Goal: Task Accomplishment & Management: Use online tool/utility

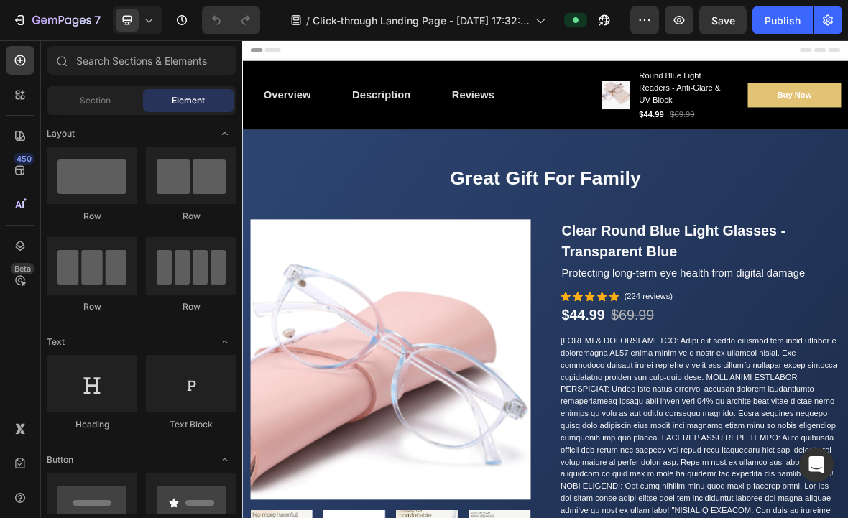
click at [600, 22] on icon "button" at bounding box center [601, 24] width 4 height 4
click at [509, 17] on span "Click-through Landing Page - Aug 7, 17:32:13" at bounding box center [421, 20] width 217 height 15
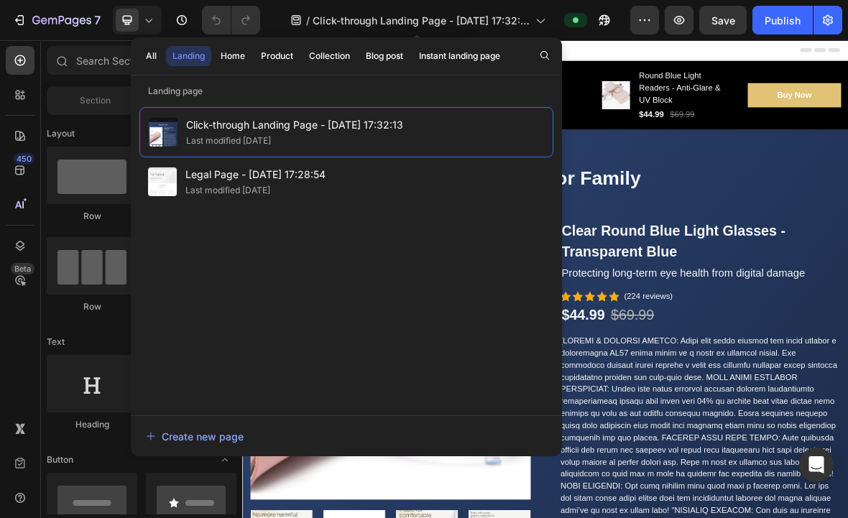
click at [524, 23] on span "Click-through Landing Page - Aug 7, 17:32:13" at bounding box center [421, 20] width 217 height 15
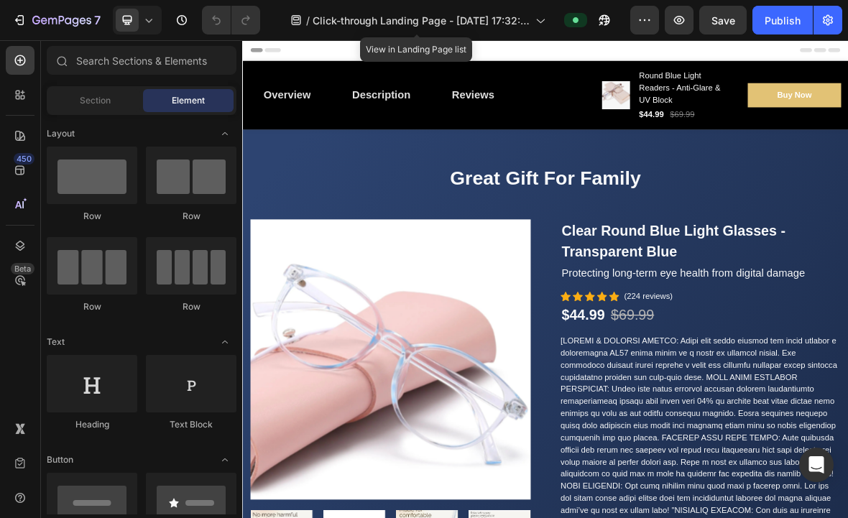
click at [518, 24] on span "Click-through Landing Page - Aug 7, 17:32:13" at bounding box center [421, 20] width 217 height 15
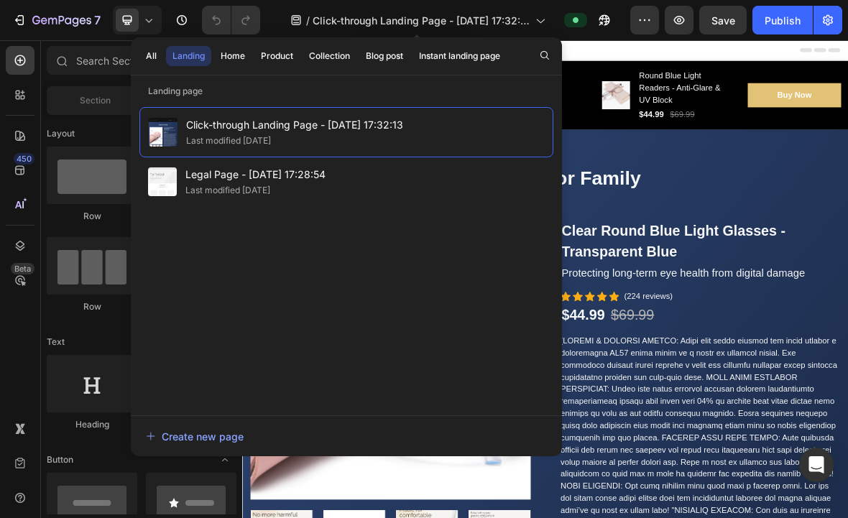
click at [489, 131] on div "Click-through Landing Page - Aug 7, 17:32:13 Last modified 13 days ago" at bounding box center [346, 132] width 414 height 50
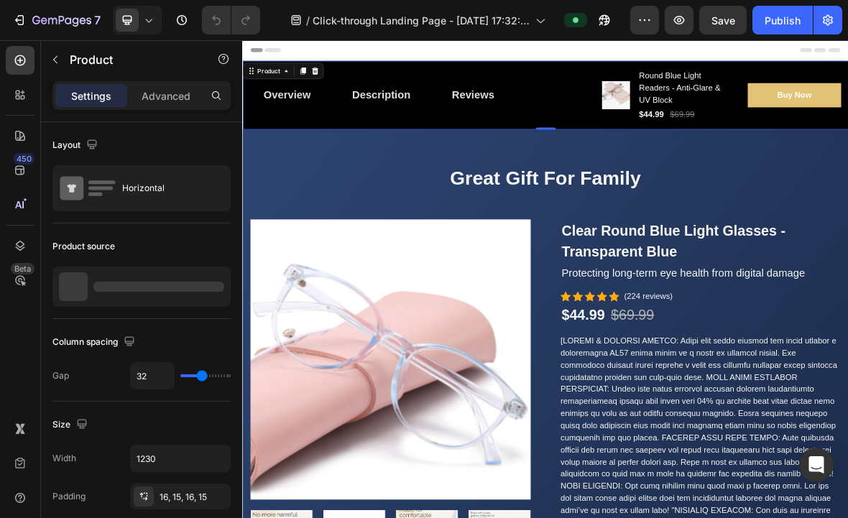
click at [676, 88] on div "Overview Button Description Button Reviews Button Row" at bounding box center [491, 118] width 477 height 75
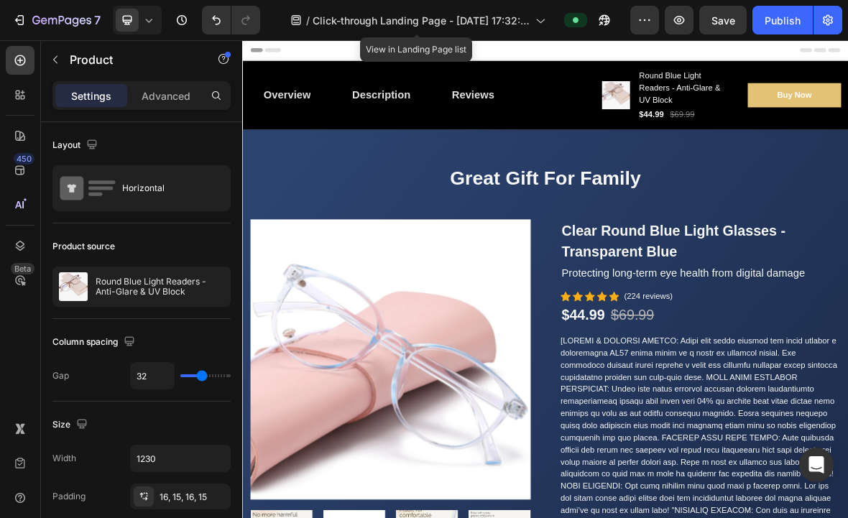
click at [523, 24] on span "Click-through Landing Page - Aug 7, 17:32:13" at bounding box center [421, 20] width 217 height 15
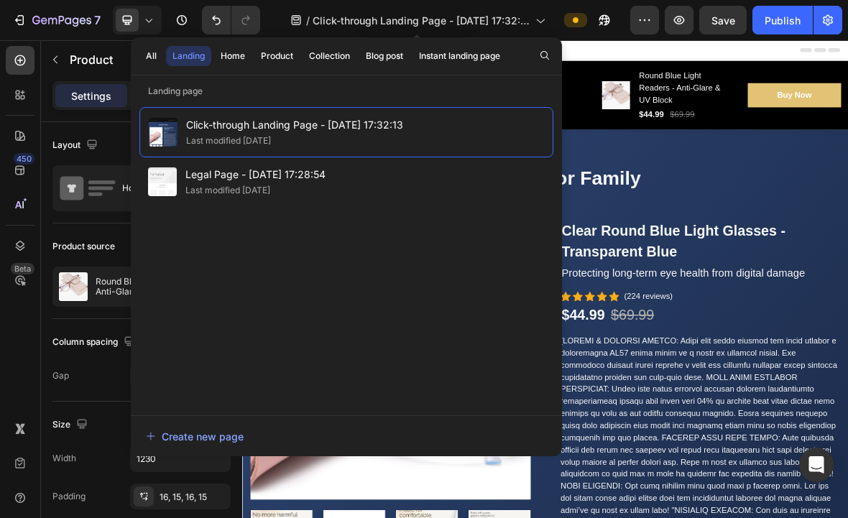
click at [293, 4] on div "/ Click-through Landing Page - Aug 7, 17:32:13" at bounding box center [417, 20] width 269 height 34
click at [295, 17] on icon at bounding box center [296, 20] width 14 height 14
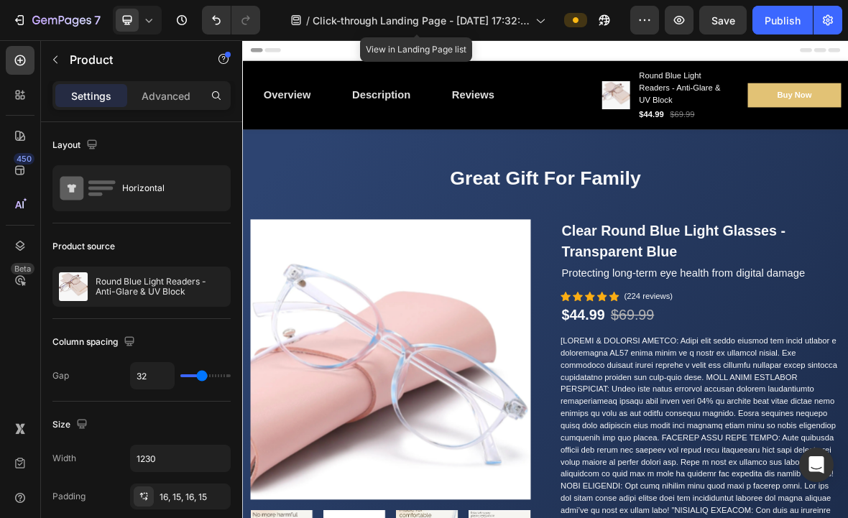
click at [305, 17] on div "/ Click-through Landing Page - Aug 7, 17:32:13" at bounding box center [417, 20] width 269 height 29
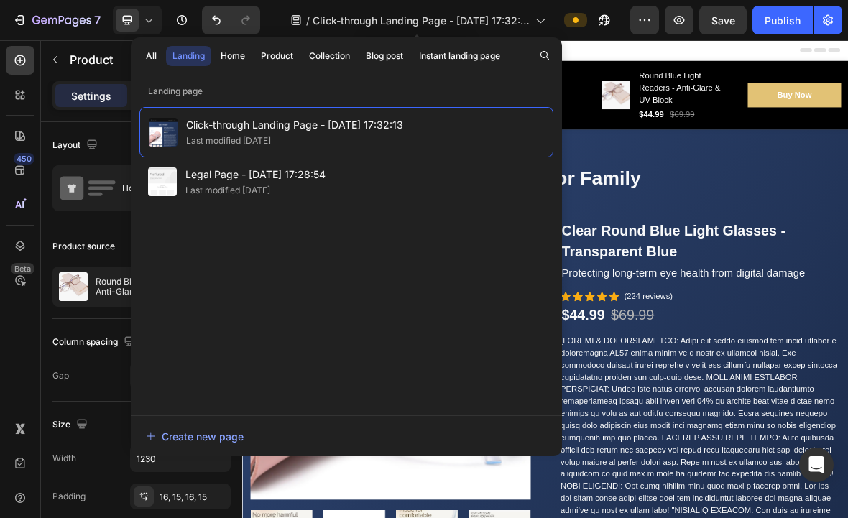
click at [326, 14] on span "Click-through Landing Page - Aug 7, 17:32:13" at bounding box center [421, 20] width 217 height 15
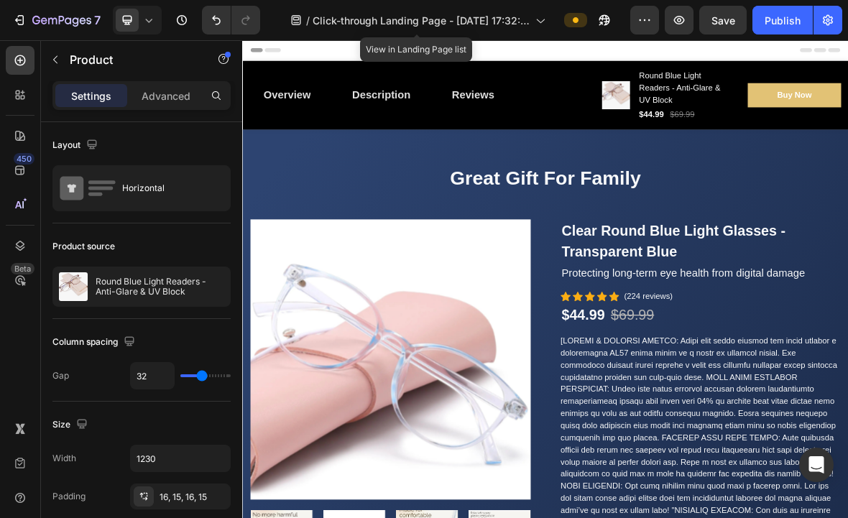
click at [542, 22] on icon at bounding box center [539, 20] width 14 height 14
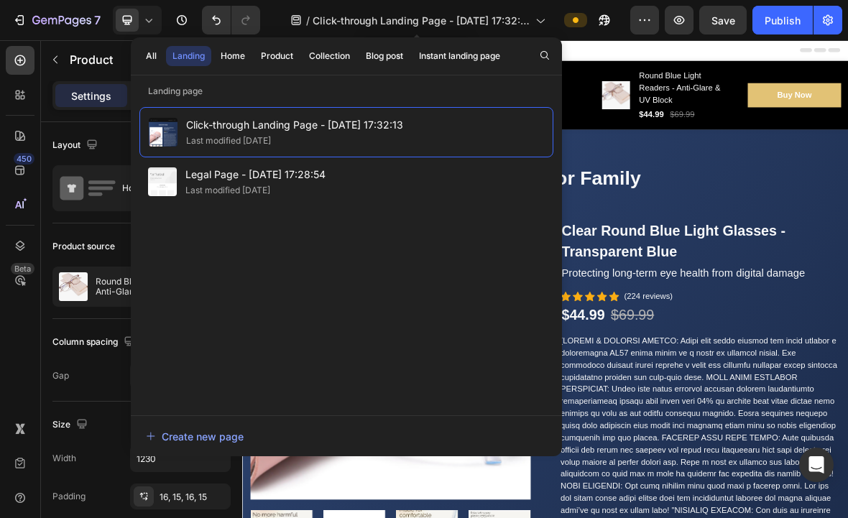
click at [361, 22] on span "Click-through Landing Page - Aug 7, 17:32:13" at bounding box center [421, 20] width 217 height 15
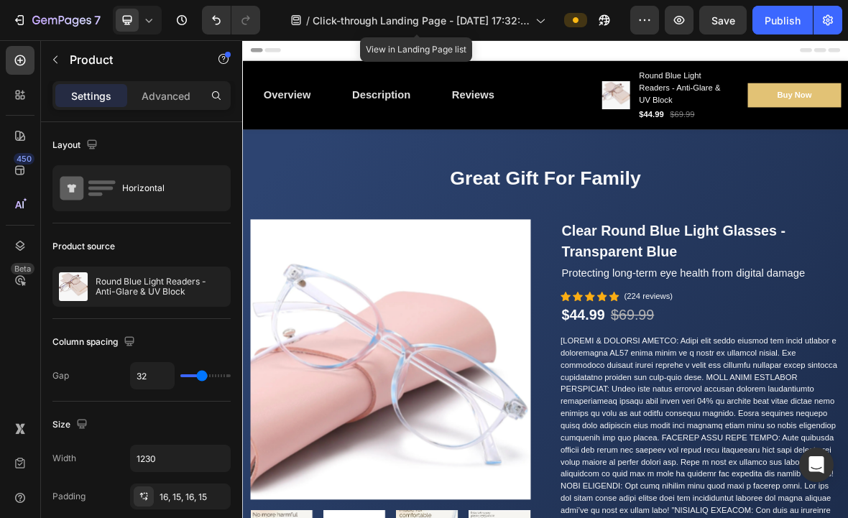
click at [27, 28] on div "7" at bounding box center [56, 19] width 88 height 17
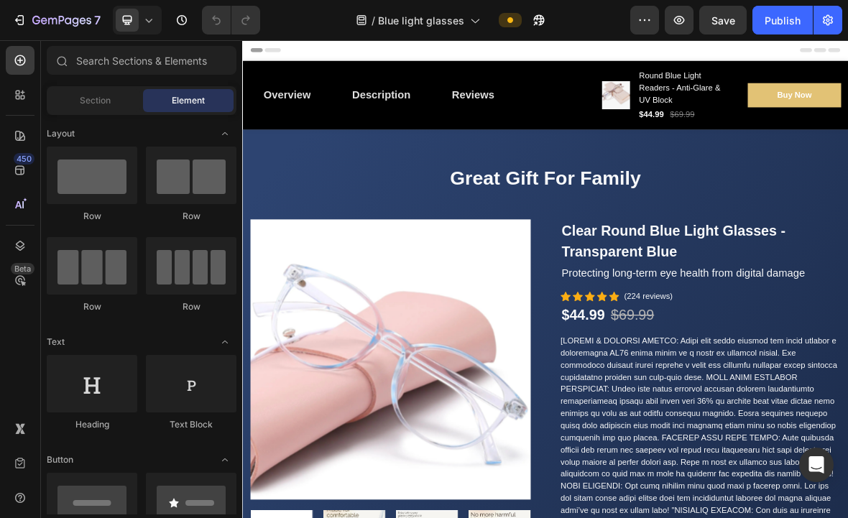
click at [791, 15] on div "Publish" at bounding box center [783, 20] width 36 height 15
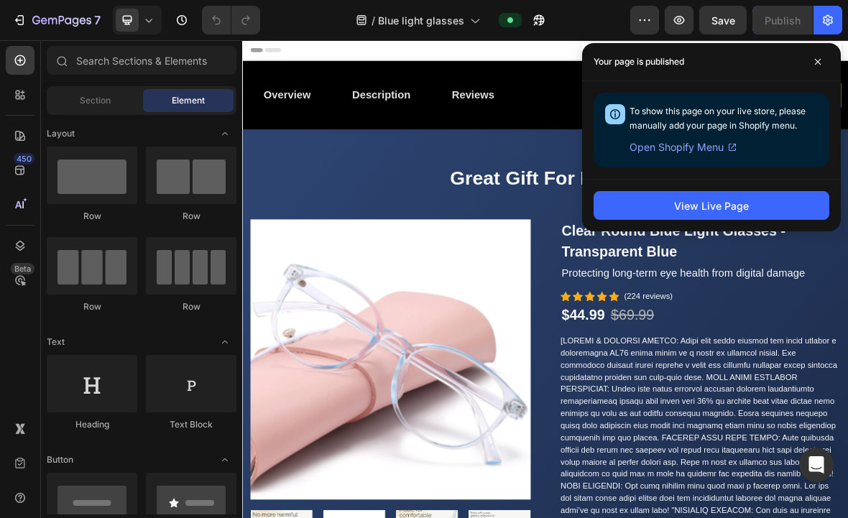
click at [669, 146] on span "Open Shopify Menu" at bounding box center [676, 147] width 94 height 17
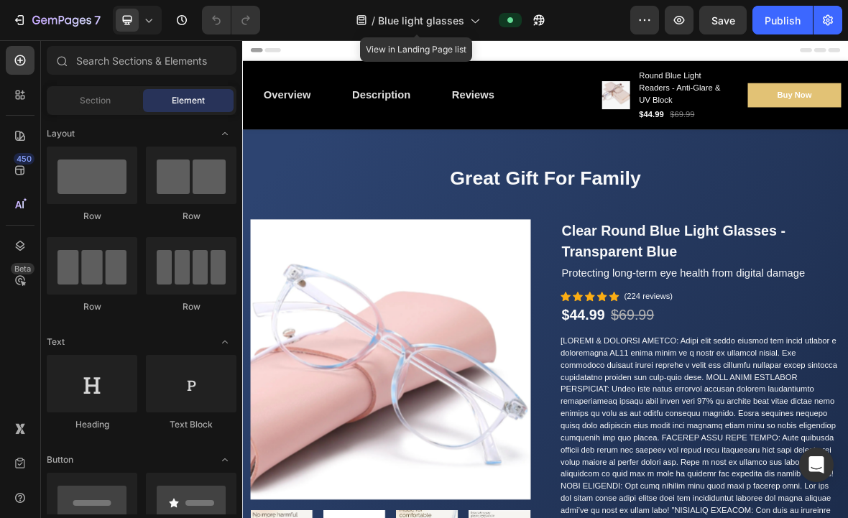
click at [410, 34] on div "/ Blue light glasses" at bounding box center [417, 20] width 139 height 34
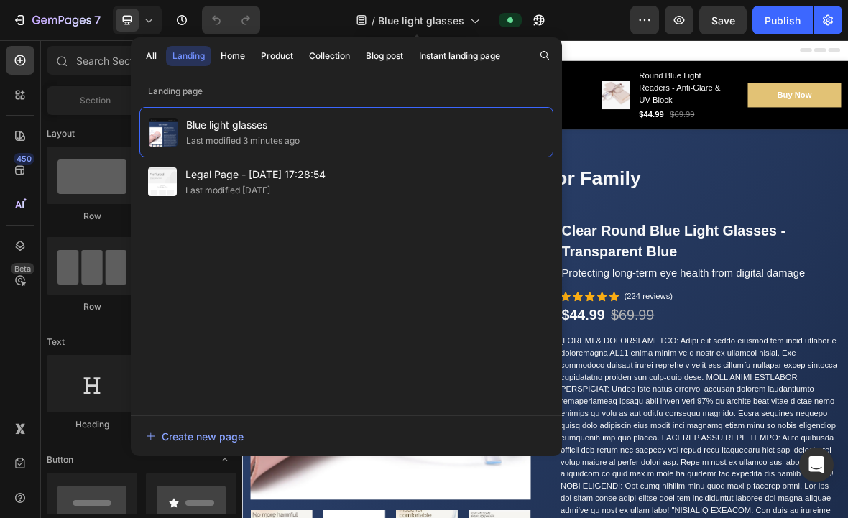
click at [647, 15] on icon "button" at bounding box center [644, 20] width 14 height 14
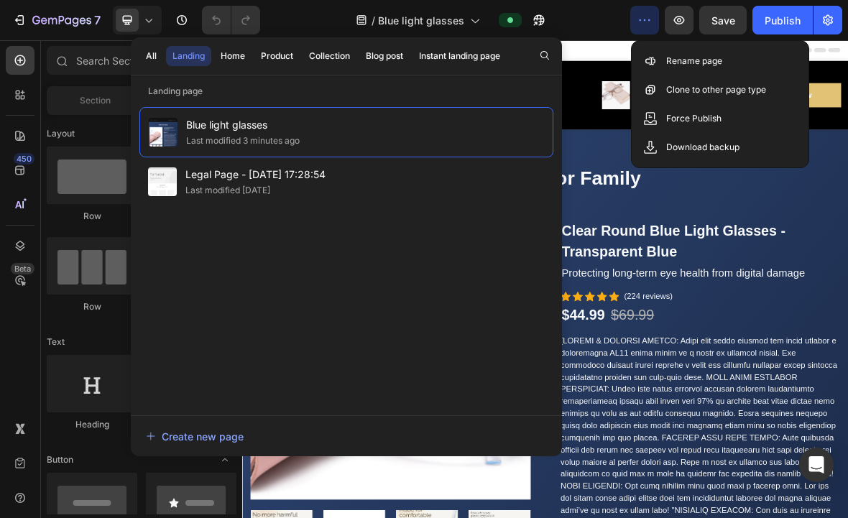
click at [660, 75] on div "Rename page" at bounding box center [719, 89] width 165 height 29
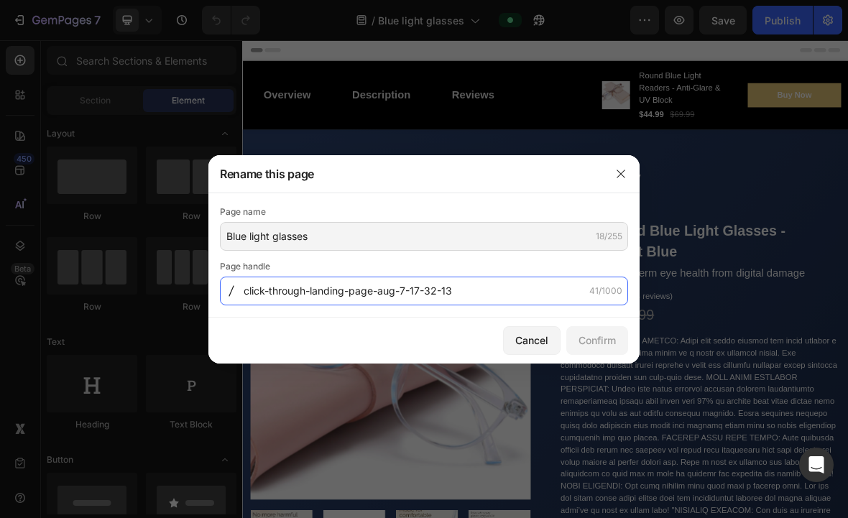
click at [321, 283] on input "click-through-landing-page-aug-7-17-32-13" at bounding box center [424, 291] width 408 height 29
type input "Restlab-bluelightglasses"
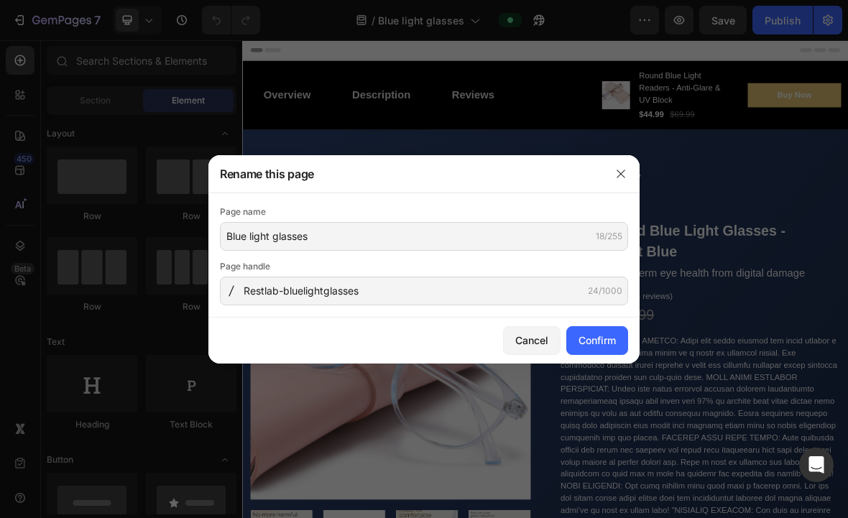
click at [606, 334] on div "Confirm" at bounding box center [596, 340] width 37 height 15
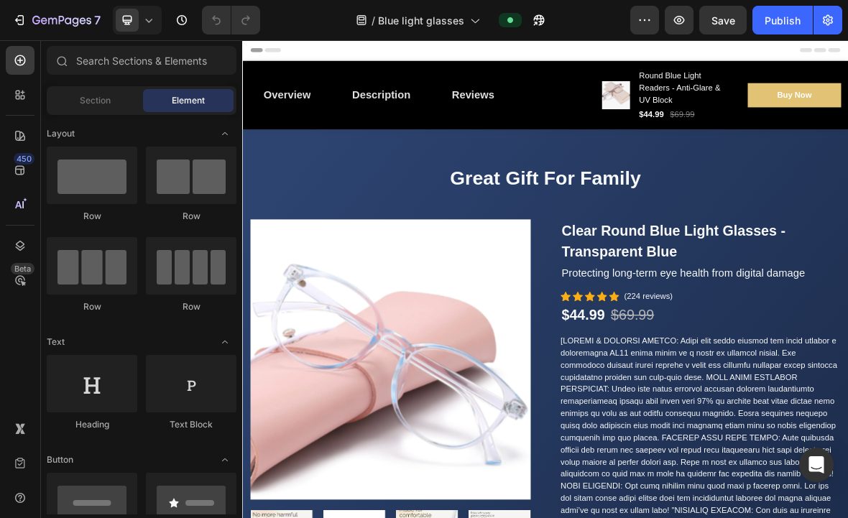
click at [785, 19] on div "Publish" at bounding box center [783, 20] width 36 height 15
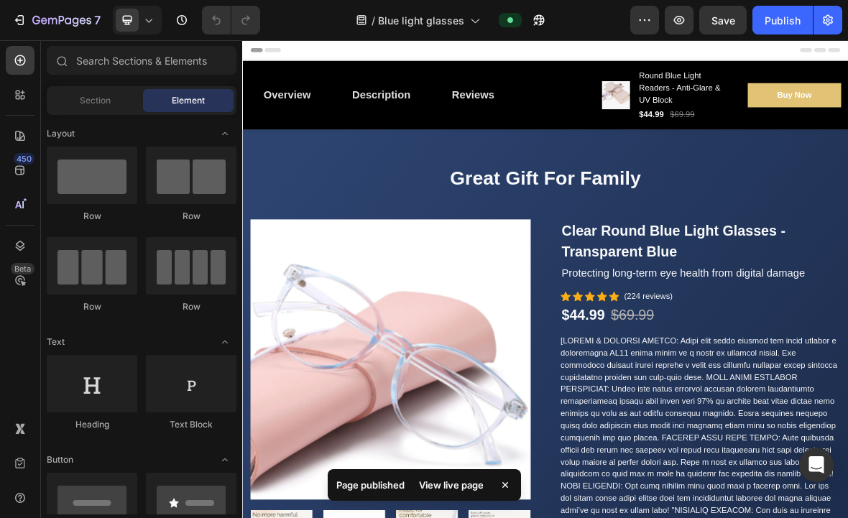
click at [448, 476] on div "View live page" at bounding box center [451, 485] width 82 height 20
